Goal: Task Accomplishment & Management: Complete application form

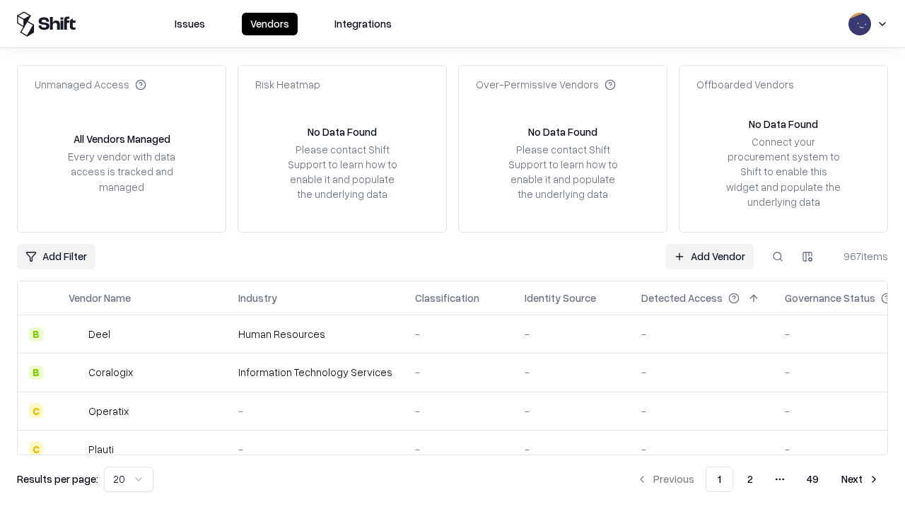
click at [709, 256] on link "Add Vendor" at bounding box center [709, 256] width 88 height 25
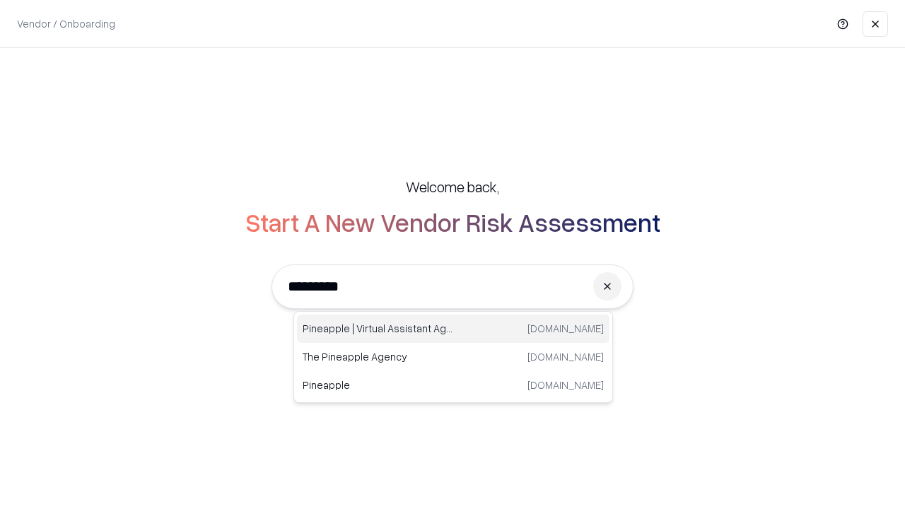
click at [453, 329] on div "Pineapple | Virtual Assistant Agency [DOMAIN_NAME]" at bounding box center [453, 329] width 313 height 28
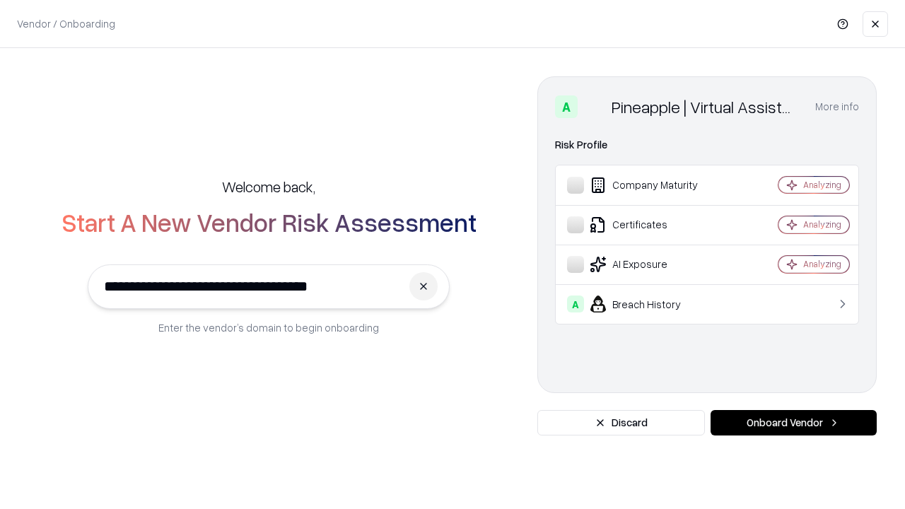
type input "**********"
click at [793, 423] on button "Onboard Vendor" at bounding box center [794, 422] width 166 height 25
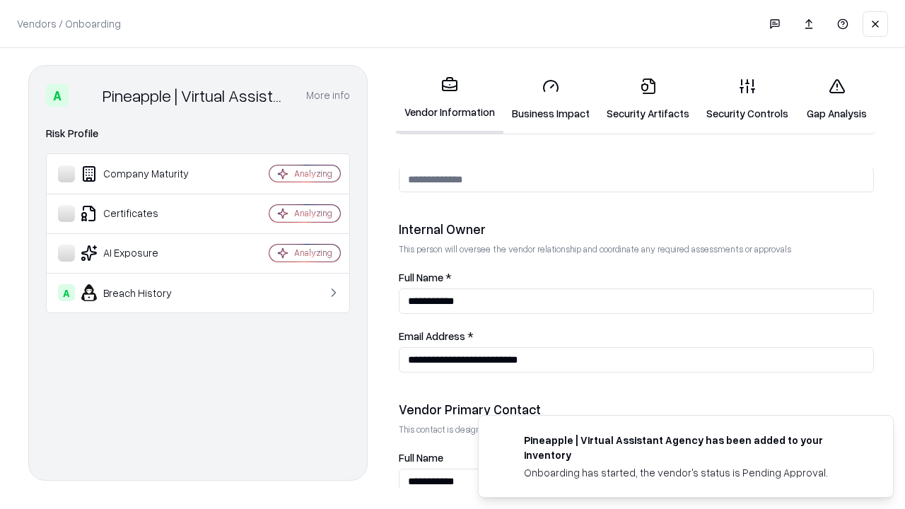
scroll to position [733, 0]
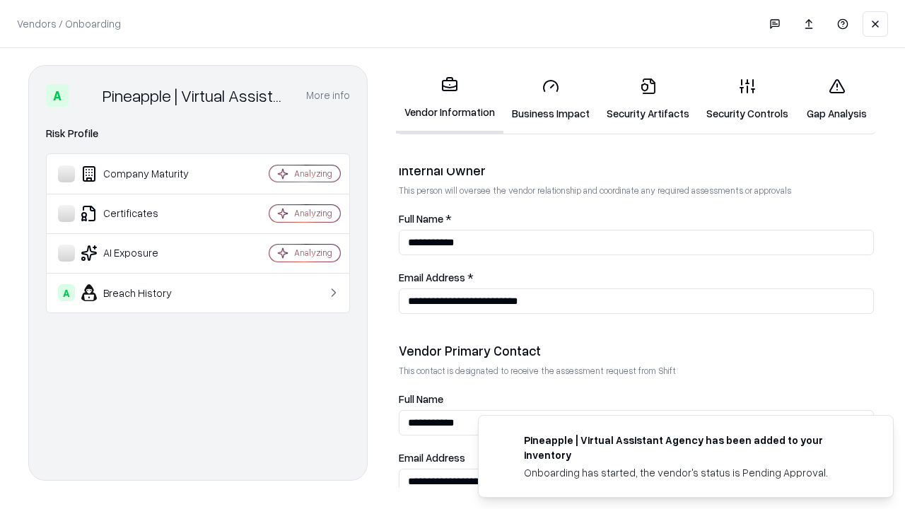
click at [551, 99] on link "Business Impact" at bounding box center [550, 99] width 95 height 66
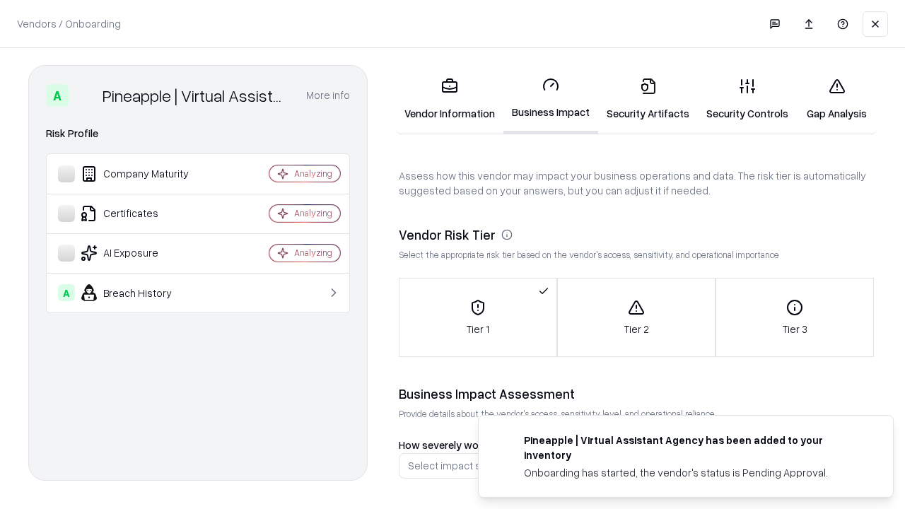
click at [648, 99] on link "Security Artifacts" at bounding box center [648, 99] width 100 height 66
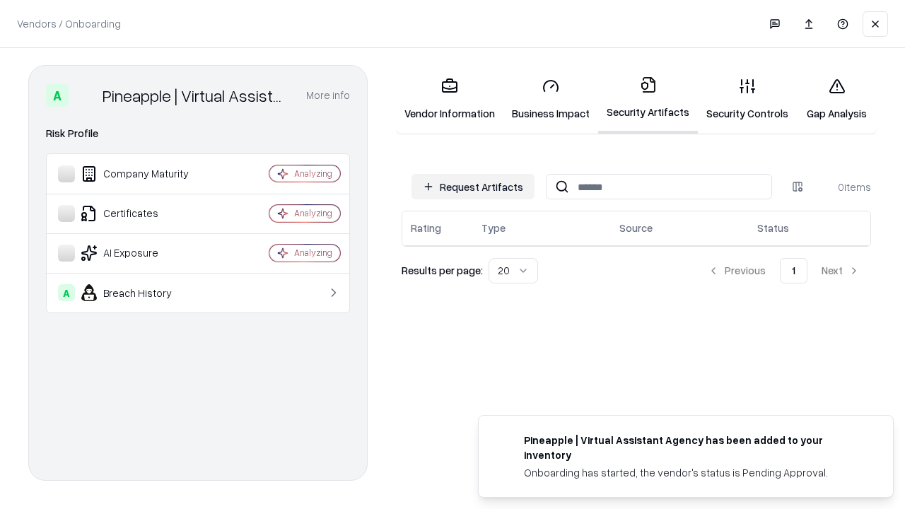
click at [473, 186] on button "Request Artifacts" at bounding box center [473, 186] width 123 height 25
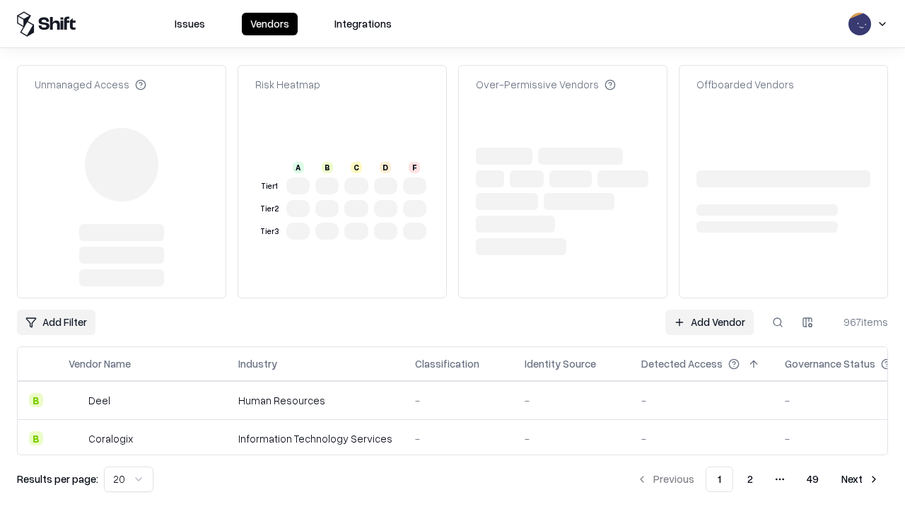
click at [709, 310] on link "Add Vendor" at bounding box center [709, 322] width 88 height 25
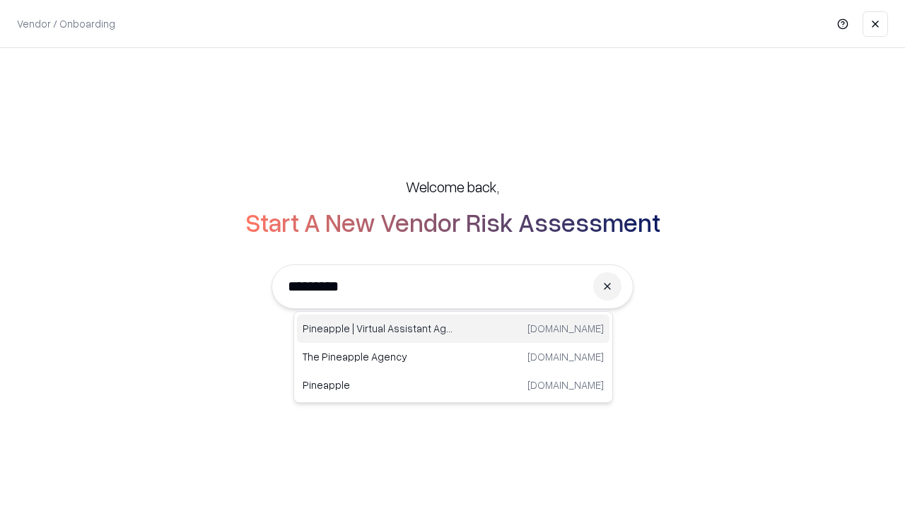
click at [453, 329] on div "Pineapple | Virtual Assistant Agency [DOMAIN_NAME]" at bounding box center [453, 329] width 313 height 28
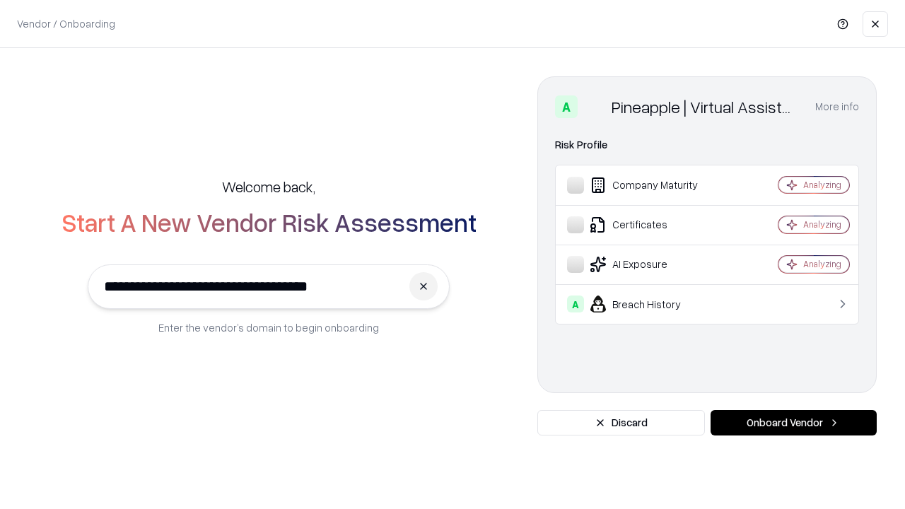
type input "**********"
click at [793, 423] on button "Onboard Vendor" at bounding box center [794, 422] width 166 height 25
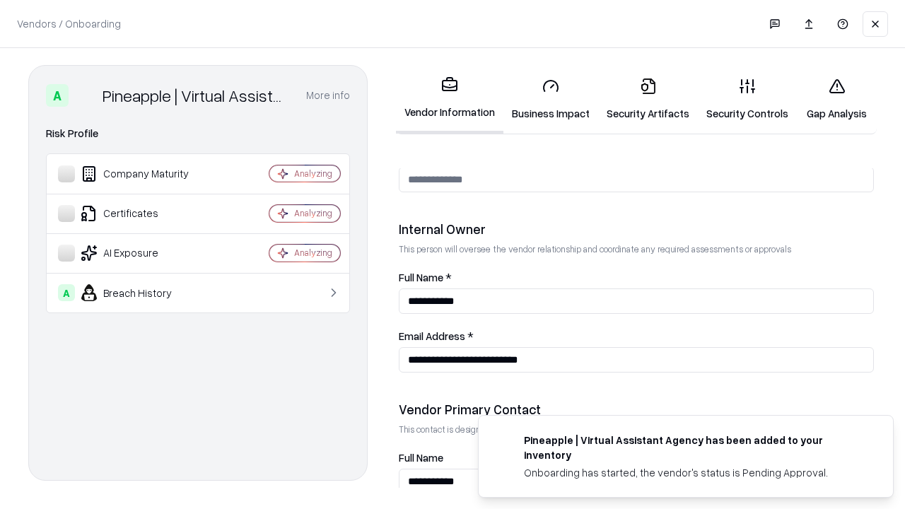
scroll to position [733, 0]
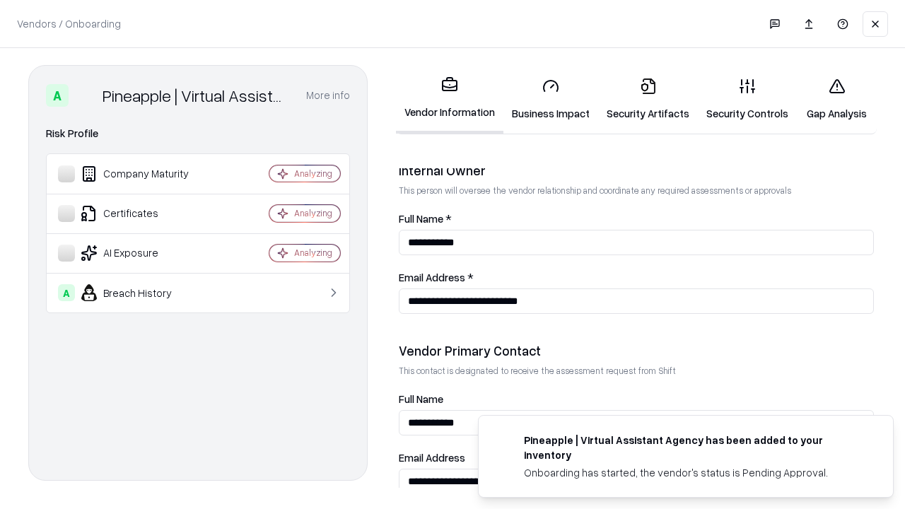
click at [837, 99] on link "Gap Analysis" at bounding box center [837, 99] width 80 height 66
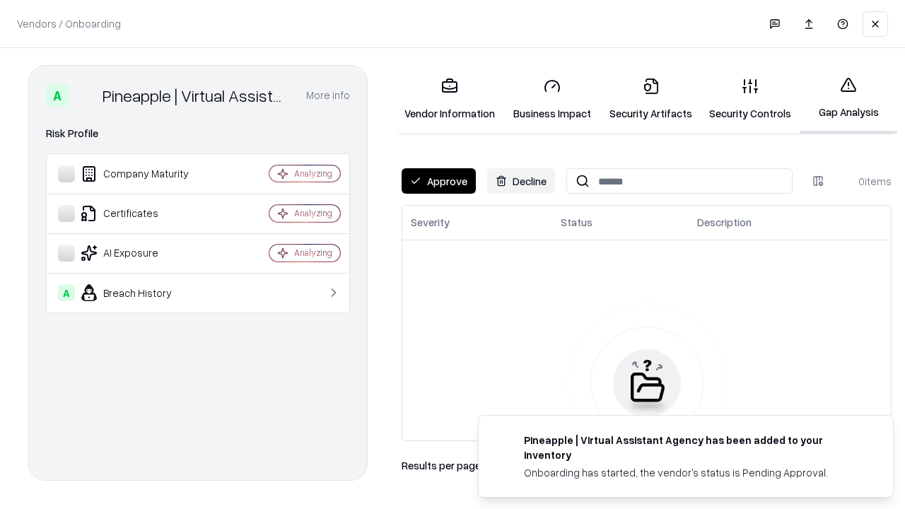
click at [438, 181] on button "Approve" at bounding box center [439, 180] width 74 height 25
